Goal: Navigation & Orientation: Find specific page/section

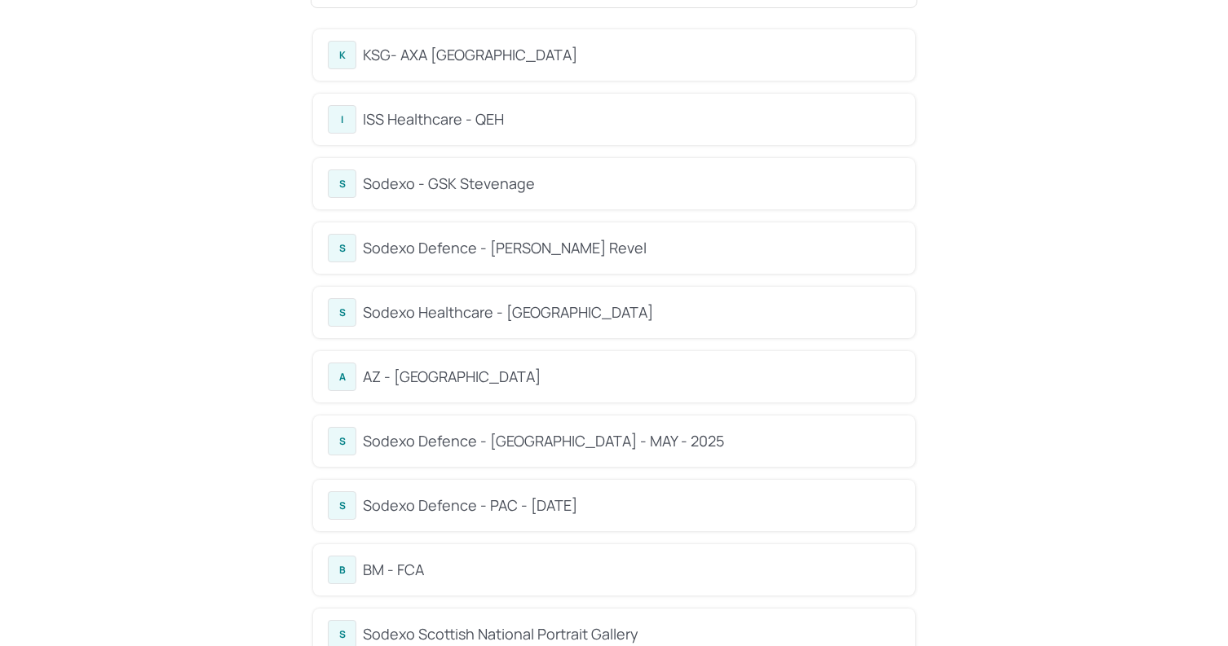
scroll to position [103, 0]
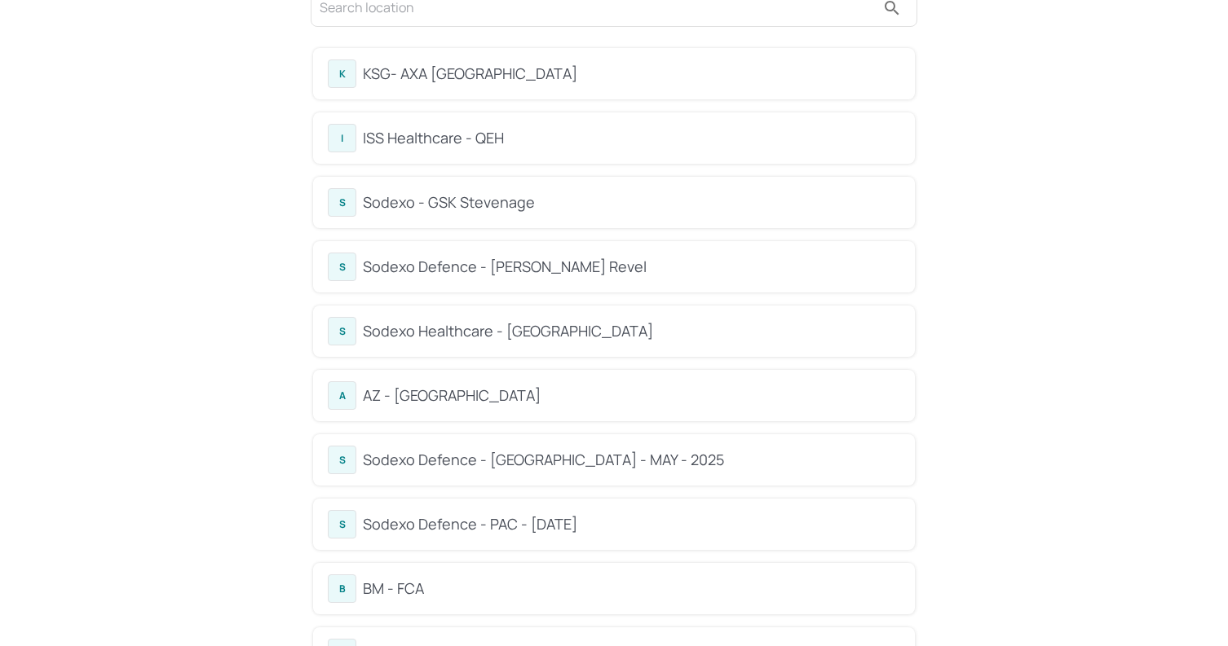
click at [512, 576] on div "B BM - FCA" at bounding box center [614, 589] width 572 height 29
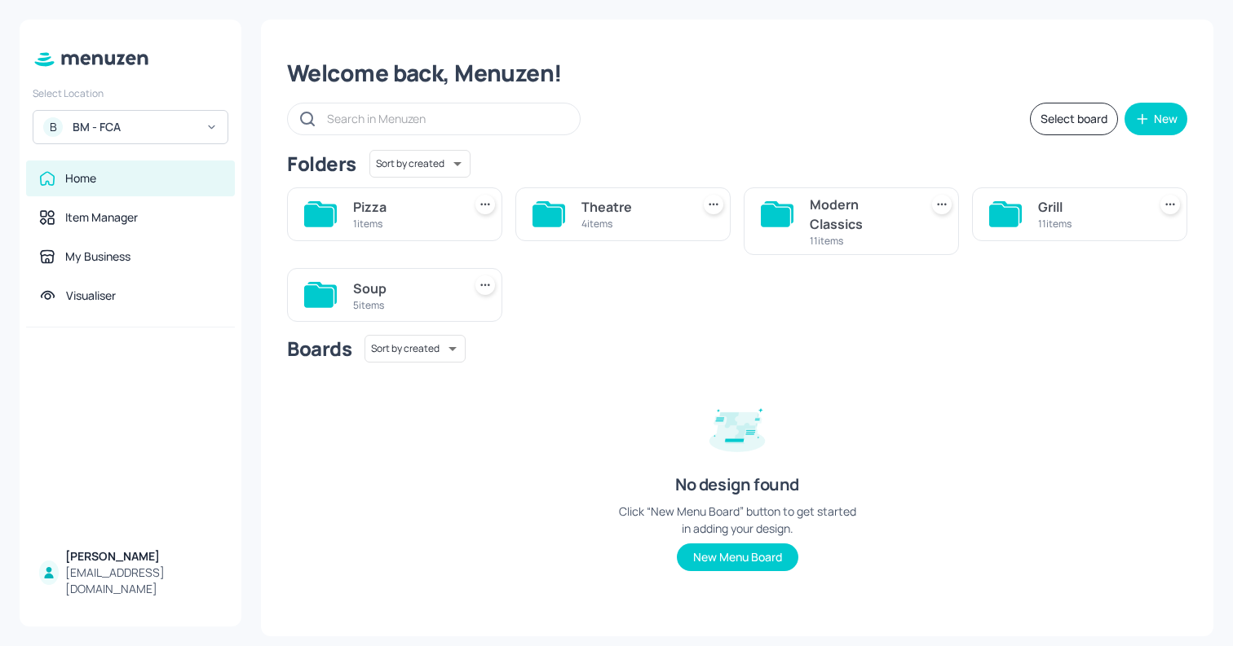
click at [901, 223] on div "Modern Classics" at bounding box center [861, 214] width 103 height 39
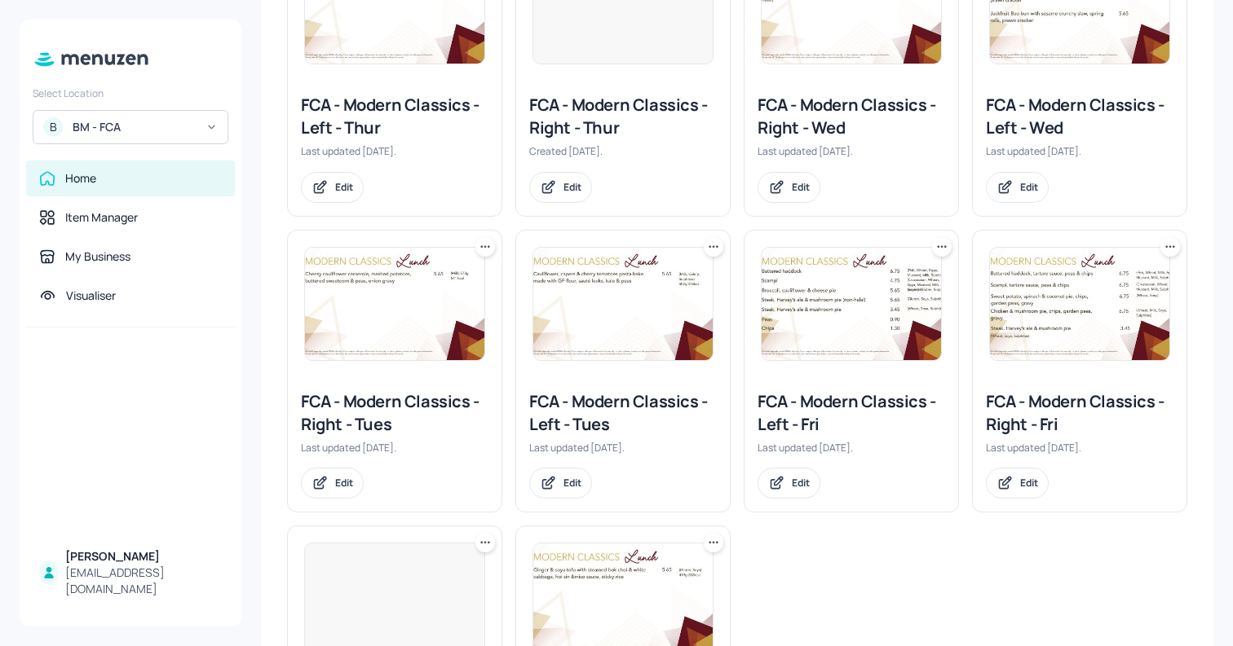
scroll to position [395, 0]
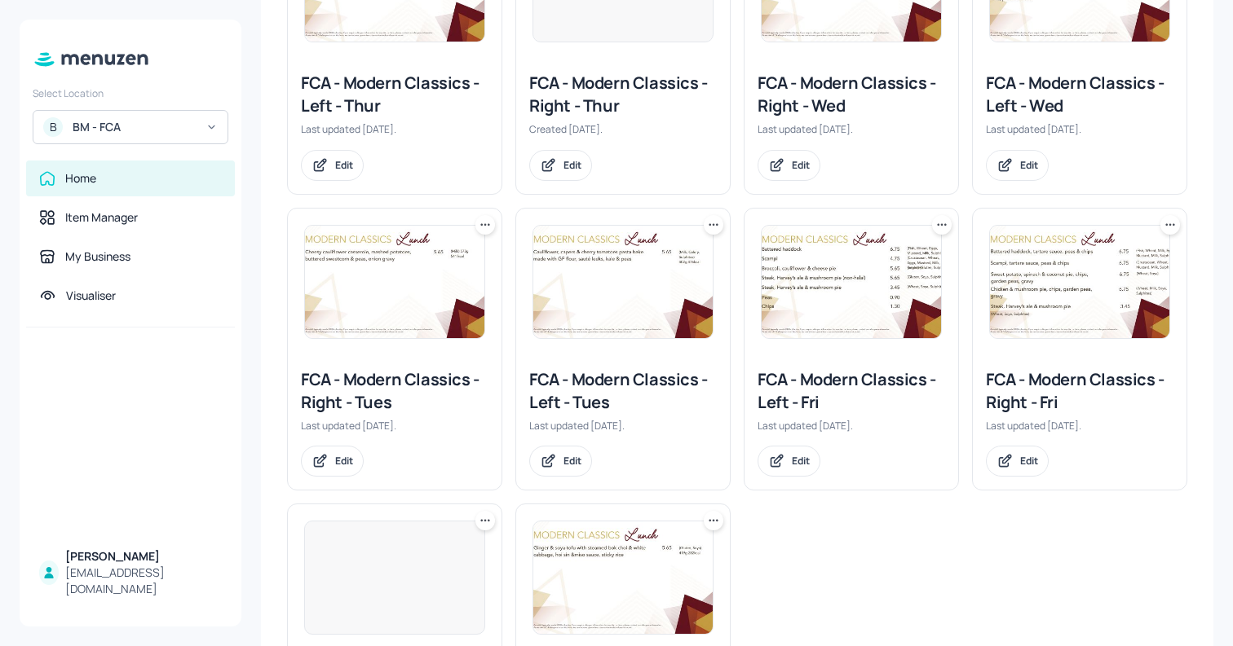
click at [940, 289] on div at bounding box center [851, 282] width 214 height 147
click at [915, 289] on img at bounding box center [850, 282] width 179 height 112
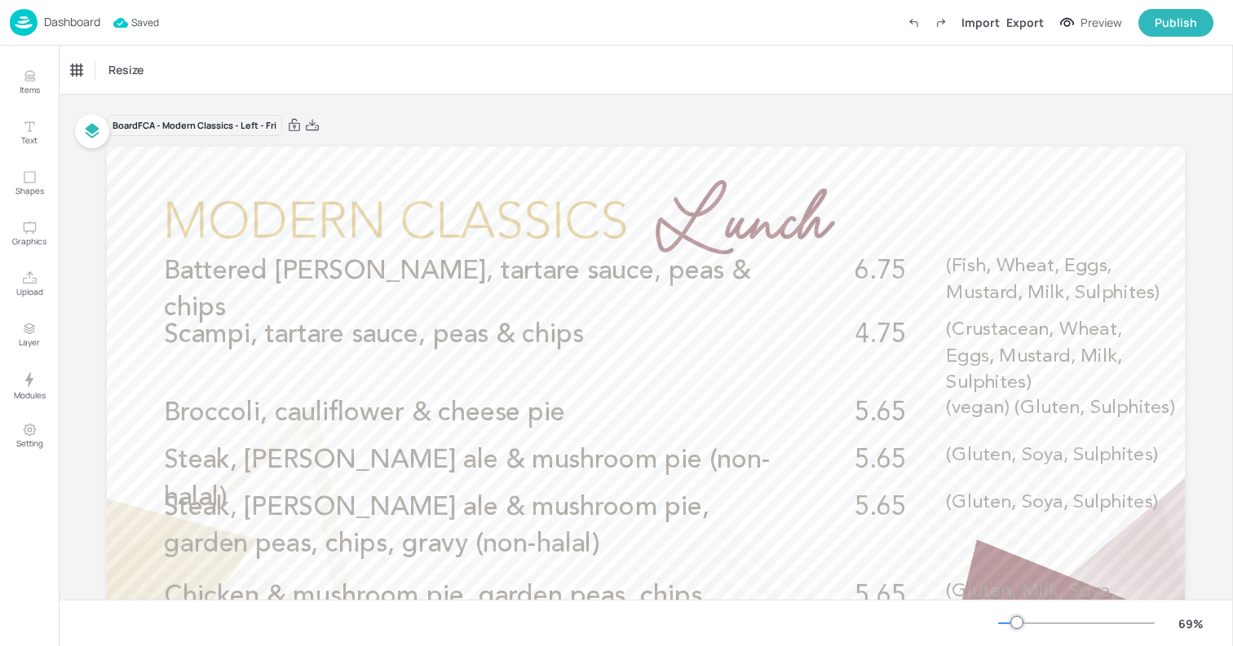
click at [60, 25] on p "Dashboard" at bounding box center [72, 21] width 56 height 11
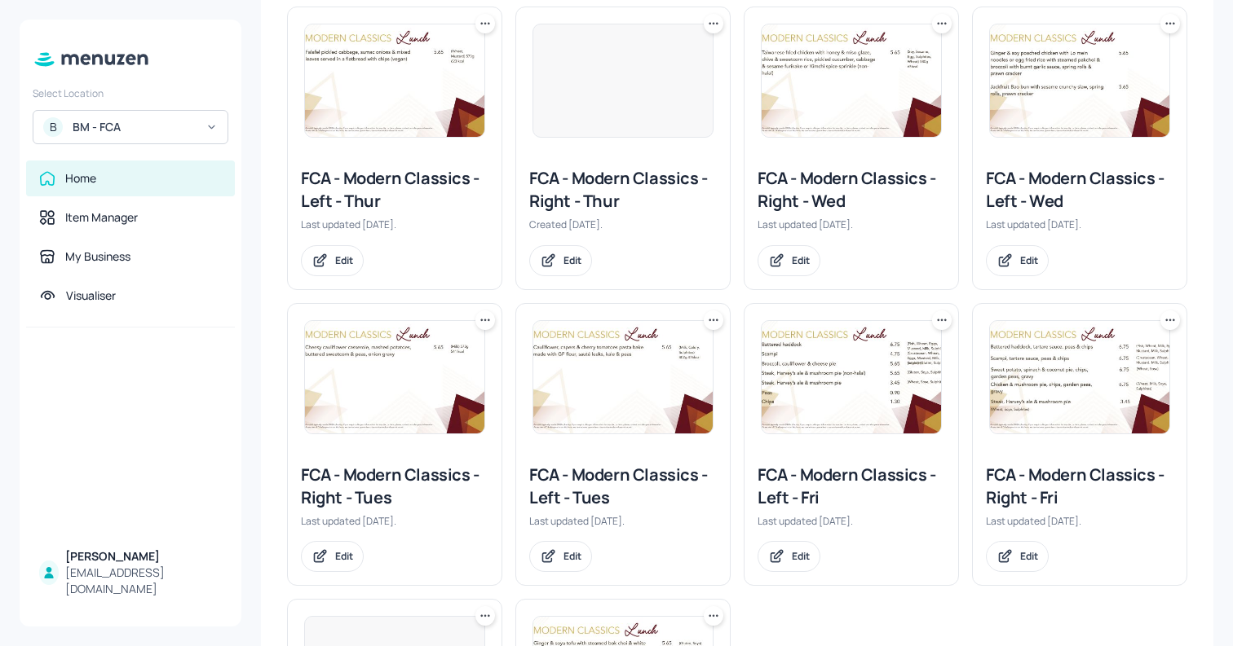
scroll to position [361, 0]
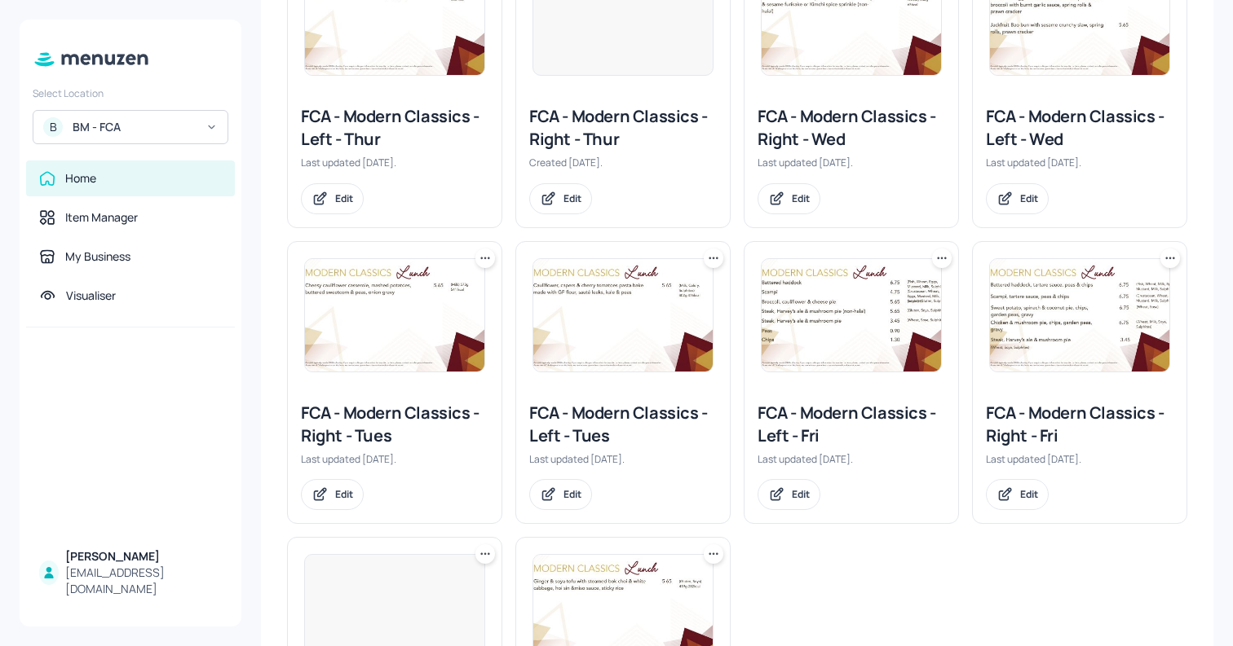
click at [1058, 315] on img at bounding box center [1079, 315] width 179 height 112
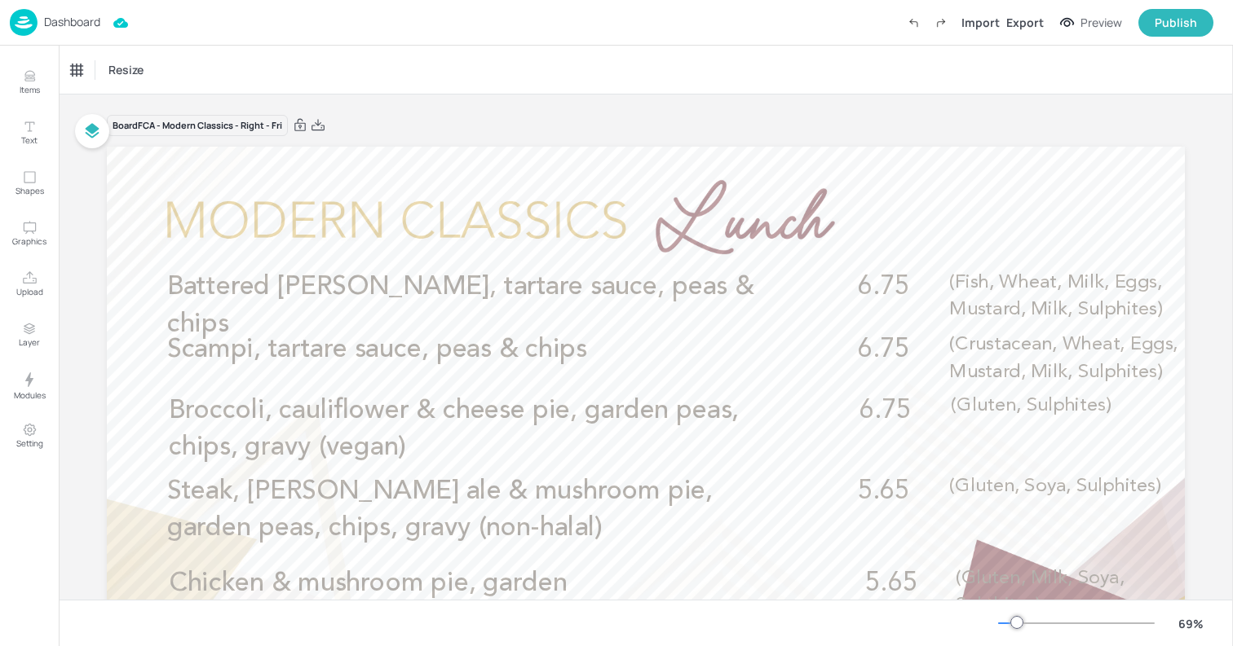
click at [64, 25] on p "Dashboard" at bounding box center [72, 21] width 56 height 11
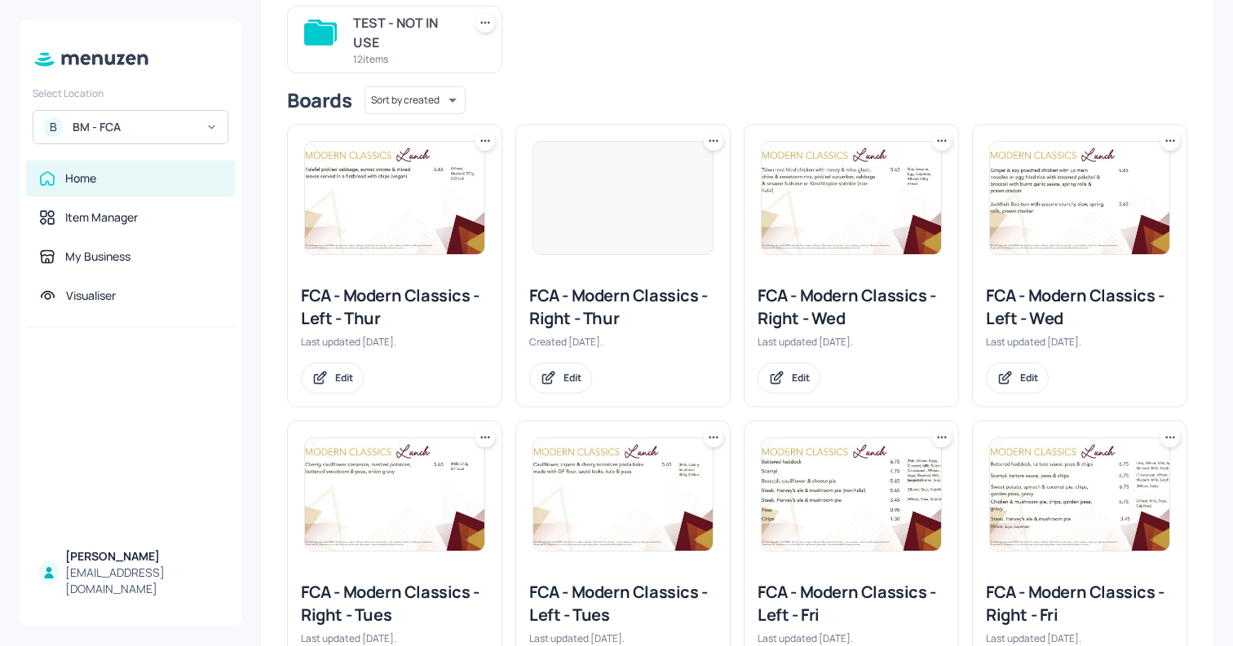
scroll to position [243, 0]
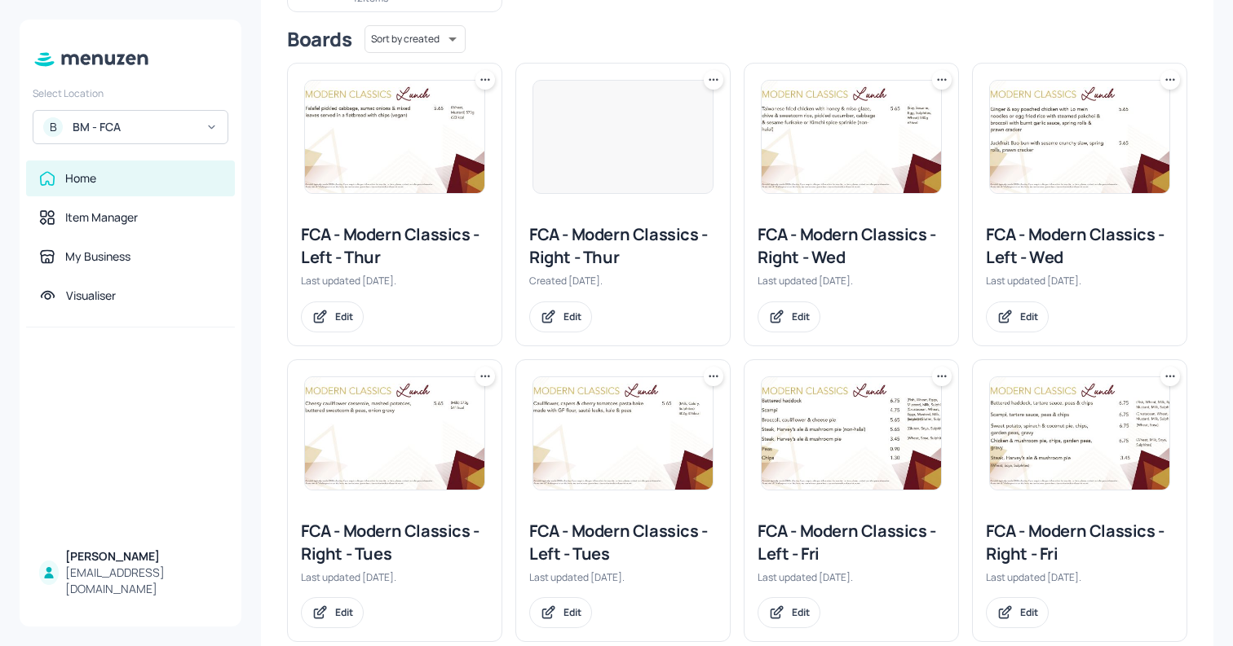
click at [819, 420] on img at bounding box center [850, 433] width 179 height 112
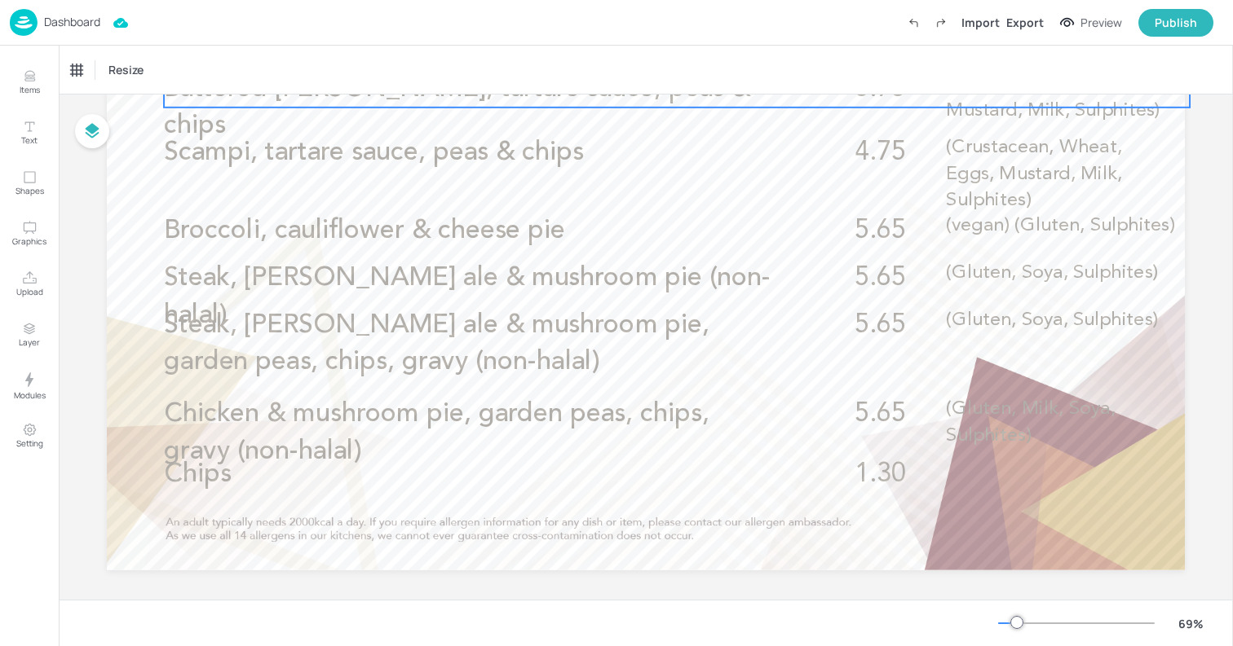
scroll to position [186, 0]
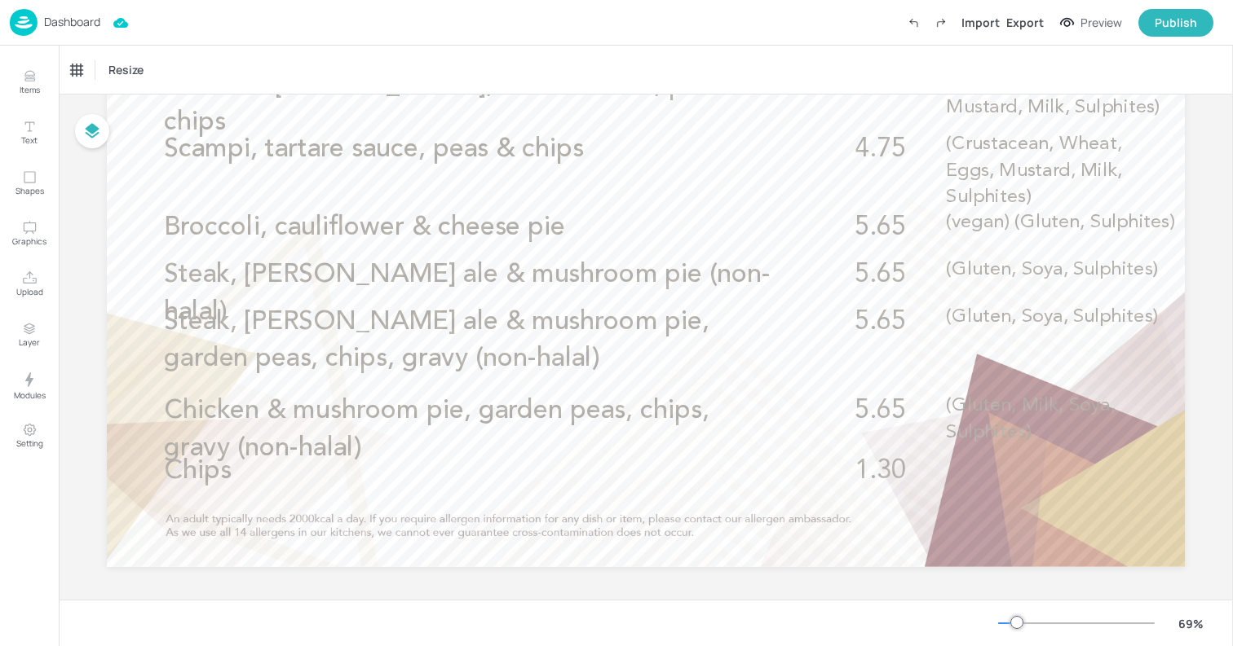
click at [53, 26] on p "Dashboard" at bounding box center [72, 21] width 56 height 11
